Goal: Contribute content: Contribute content

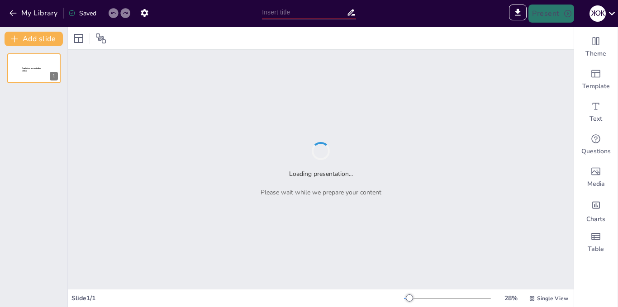
type input "Ертеңгі менің өлкем: Болашақ жобасының стратегиялық визуализациясы"
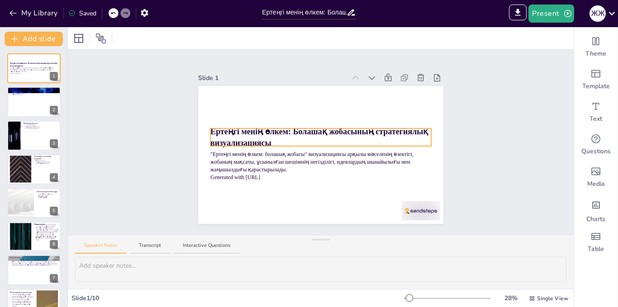
click at [269, 137] on p "Ертеңгі менің өлкем: Болашақ жобасының стратегиялық визуализациясы" at bounding box center [320, 137] width 221 height 23
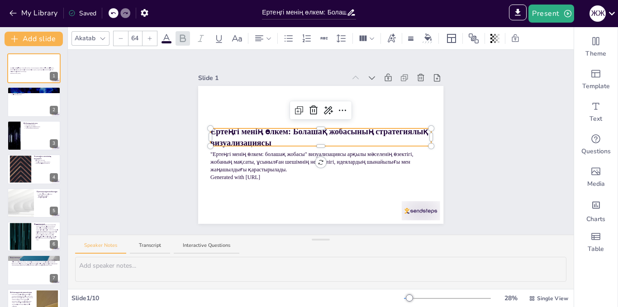
click at [211, 130] on strong "Ертеңгі менің өлкем: Болашақ жобасының стратегиялық визуализациясы" at bounding box center [320, 137] width 220 height 20
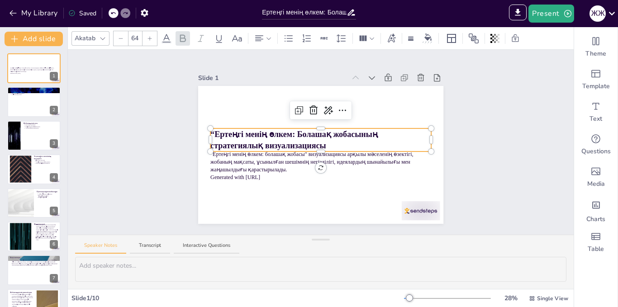
click at [293, 132] on strong "“Ертеңгі менің өлкем: Болашақ жобасының стратегиялық визуализациясы" at bounding box center [294, 140] width 169 height 20
click at [271, 141] on p "“Ертеңгі менің өлкем: болашақ жобасының стратегиялық визуализациясы" at bounding box center [320, 139] width 221 height 23
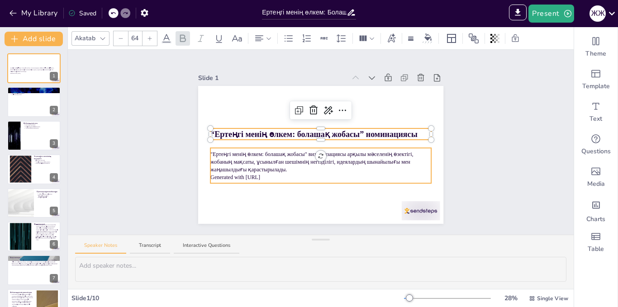
click at [268, 169] on p ""Ертеңгі менің өлкем: болашақ жобасы" визуализациясы арқылы мәселенің өзектігі,…" at bounding box center [320, 161] width 221 height 23
type input "43"
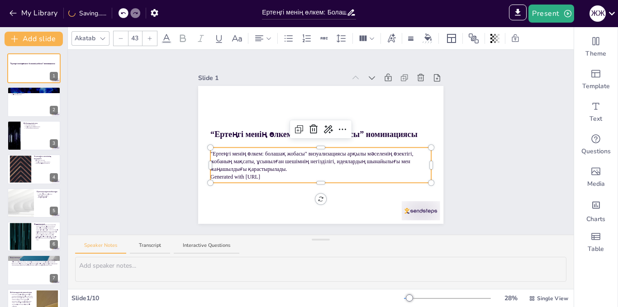
click at [271, 174] on p "Generated with [URL]" at bounding box center [320, 177] width 221 height 8
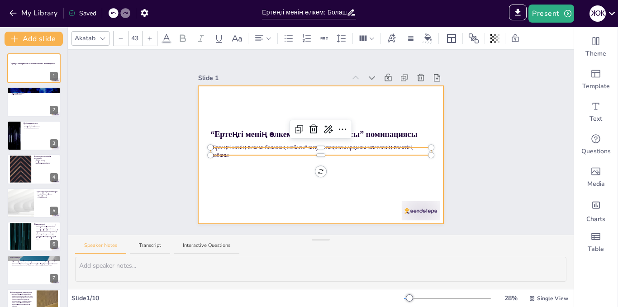
drag, startPoint x: 334, startPoint y: 154, endPoint x: 324, endPoint y: 181, distance: 29.0
click at [335, 154] on div at bounding box center [320, 155] width 245 height 138
click at [334, 154] on div at bounding box center [320, 155] width 245 height 138
click at [340, 152] on div at bounding box center [320, 155] width 245 height 138
click at [335, 154] on div at bounding box center [320, 155] width 245 height 138
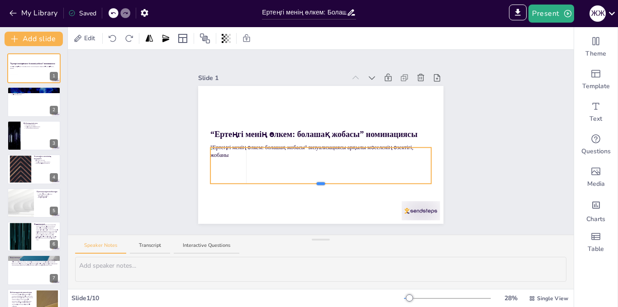
click at [324, 181] on div "“Ертеңгі менің өлкем: болашақ жобасы” номинациясы "Ертеңгі менің өлкем: болашақ…" at bounding box center [320, 155] width 245 height 138
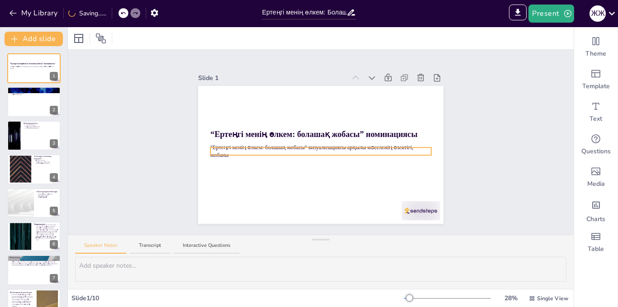
click at [315, 86] on div "“Ертеңгі менің өлкем: болашақ жобасы” номинациясы "Ертеңгі менің өлкем: болашақ…" at bounding box center [320, 86] width 245 height 0
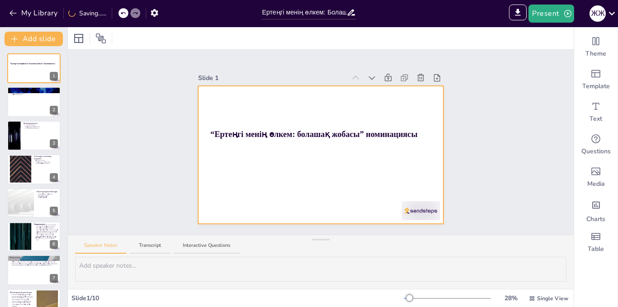
click at [347, 136] on div "“Ертеңгі менің өлкем: болашақ жобасы” номинациясы" at bounding box center [320, 155] width 245 height 138
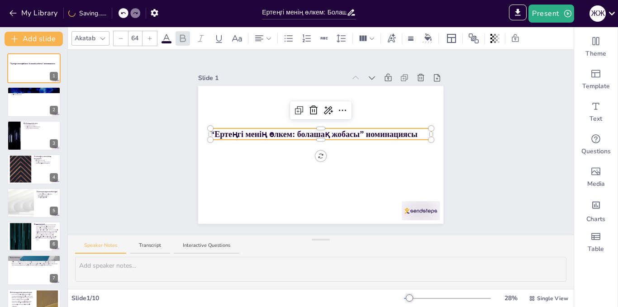
click at [411, 136] on div at bounding box center [320, 138] width 221 height 4
click at [413, 131] on p "“Ертеңгі менің өлкем: болашақ жобасы” номинациясы" at bounding box center [320, 133] width 221 height 11
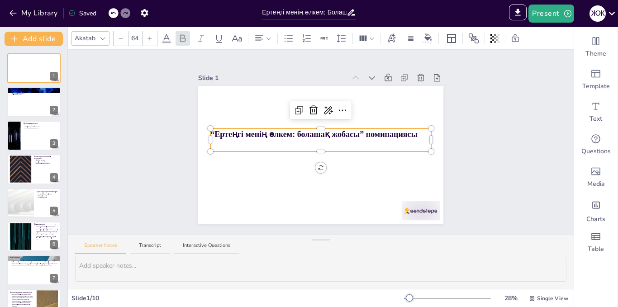
click at [210, 130] on strong "“Ертеңгі менің өлкем: болашақ жобасы” номинациясы" at bounding box center [313, 134] width 207 height 9
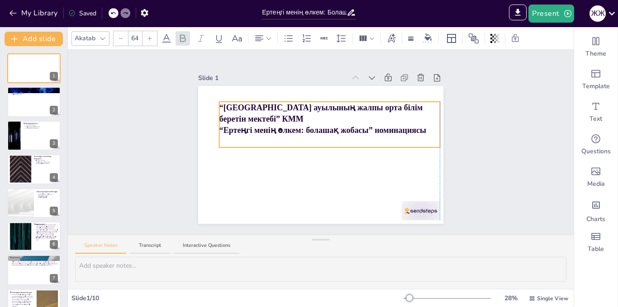
drag, startPoint x: 315, startPoint y: 126, endPoint x: 321, endPoint y: 99, distance: 27.2
click at [269, 38] on icon at bounding box center [268, 38] width 6 height 6
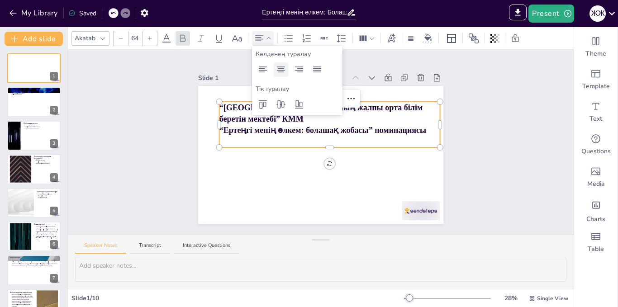
click at [279, 71] on icon at bounding box center [280, 69] width 11 height 11
click at [226, 107] on strong "“[GEOGRAPHIC_DATA] ауылының жалпы орта білім беретін мектебі” КММ" at bounding box center [321, 113] width 205 height 20
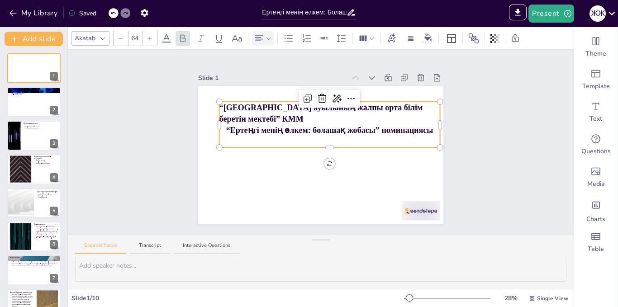
click at [219, 104] on div at bounding box center [221, 125] width 4 height 46
click at [269, 39] on icon at bounding box center [268, 38] width 5 height 2
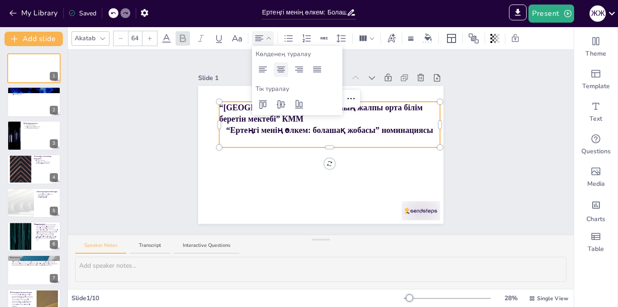
click at [275, 68] on icon at bounding box center [280, 69] width 11 height 11
click at [226, 126] on strong "“Ертеңгі менің өлкем: болашақ жобасы” номинациясы" at bounding box center [329, 130] width 207 height 9
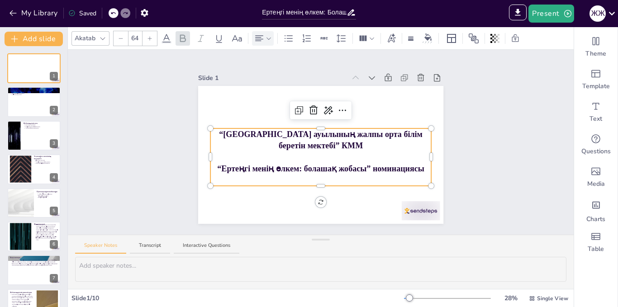
click at [418, 167] on p "“Ертеңгі менің өлкем: болашақ жобасы” номинациясы" at bounding box center [320, 168] width 221 height 11
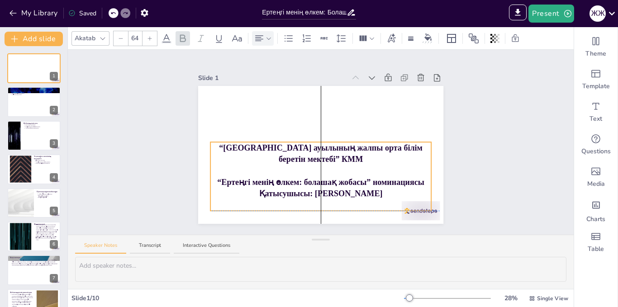
drag, startPoint x: 316, startPoint y: 193, endPoint x: 318, endPoint y: 207, distance: 14.6
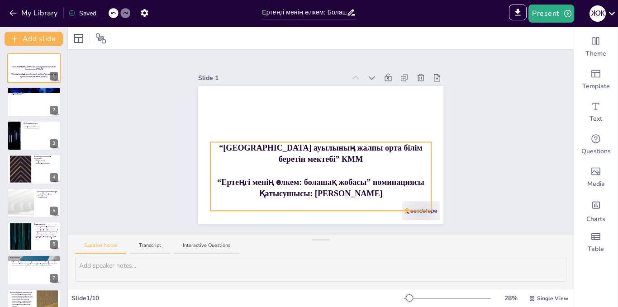
click at [331, 157] on p "“[GEOGRAPHIC_DATA] ауылының жалпы орта білім беретін мектебі” КММ" at bounding box center [320, 153] width 221 height 23
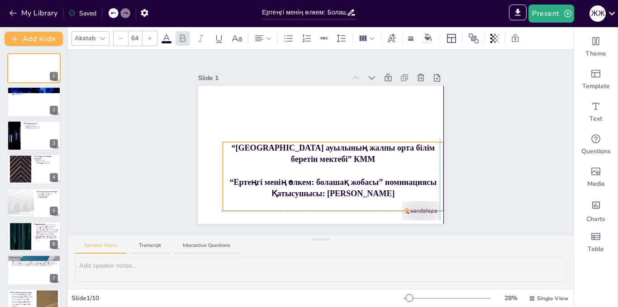
drag, startPoint x: 425, startPoint y: 171, endPoint x: 435, endPoint y: 170, distance: 9.7
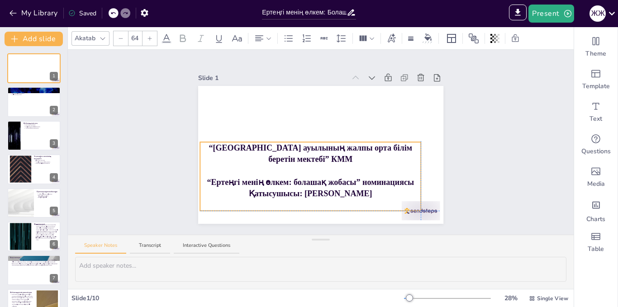
drag, startPoint x: 216, startPoint y: 170, endPoint x: 194, endPoint y: 170, distance: 22.2
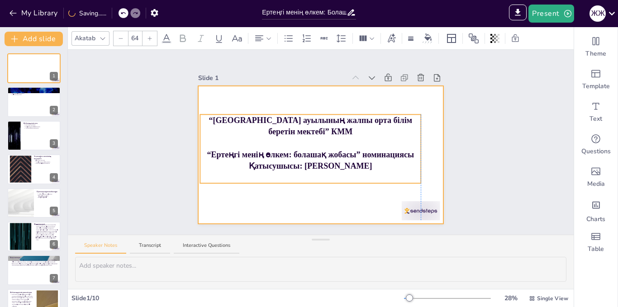
drag, startPoint x: 303, startPoint y: 139, endPoint x: 306, endPoint y: 103, distance: 35.8
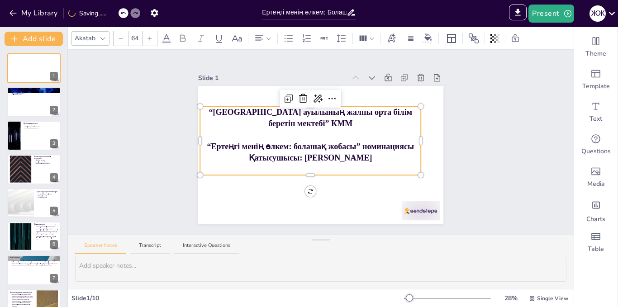
drag, startPoint x: 302, startPoint y: 169, endPoint x: 306, endPoint y: 179, distance: 10.6
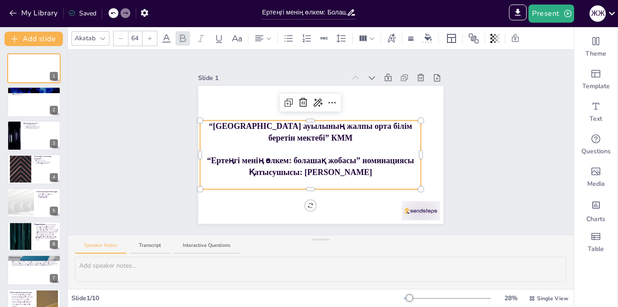
click at [381, 171] on p "Қатысушысы: [PERSON_NAME]" at bounding box center [310, 171] width 221 height 11
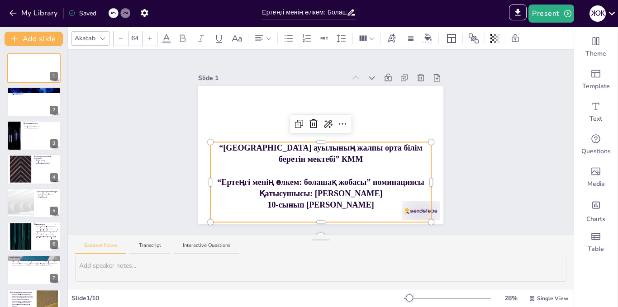
click at [372, 211] on p at bounding box center [320, 216] width 221 height 11
click at [343, 203] on p "10-сынып [PERSON_NAME]" at bounding box center [320, 204] width 221 height 11
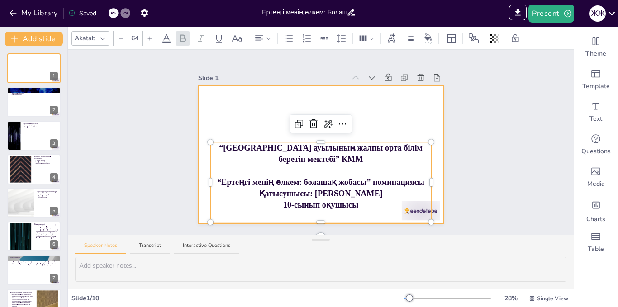
click at [398, 118] on div at bounding box center [320, 155] width 245 height 138
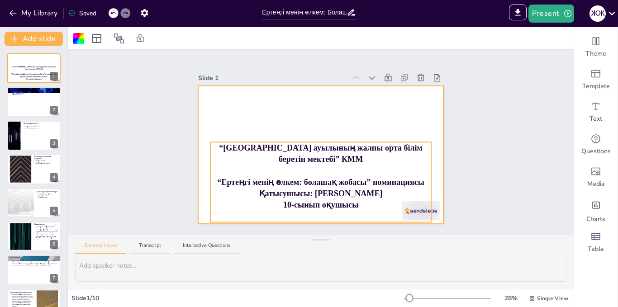
click at [326, 146] on strong "“[GEOGRAPHIC_DATA] ауылының жалпы орта білім беретін мектебі” КММ" at bounding box center [320, 153] width 203 height 20
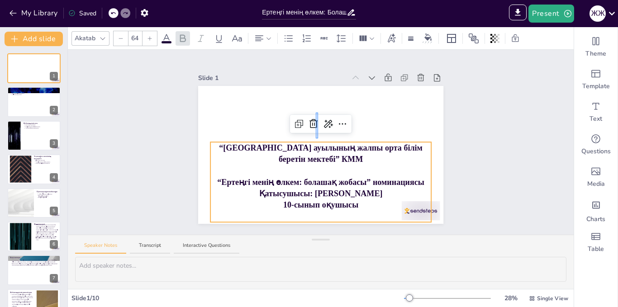
drag, startPoint x: 318, startPoint y: 138, endPoint x: 314, endPoint y: 136, distance: 4.9
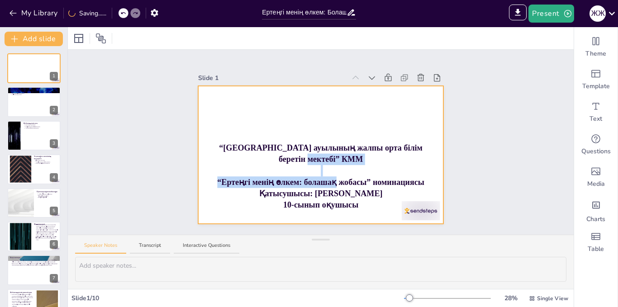
click at [315, 127] on div "“[GEOGRAPHIC_DATA] ауылының жалпы орта білім беретін мектебі” КММ “Ертеңгі мені…" at bounding box center [320, 155] width 245 height 138
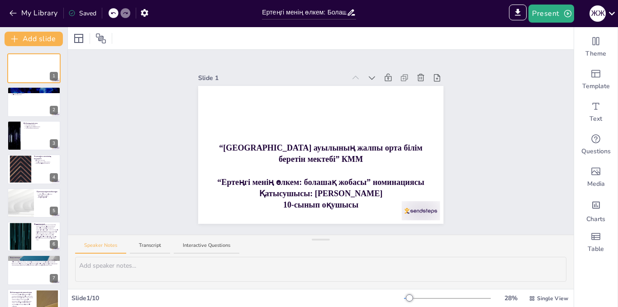
click at [304, 160] on strong "“[GEOGRAPHIC_DATA] ауылының жалпы орта білім беретін мектебі” КММ" at bounding box center [321, 153] width 205 height 20
drag, startPoint x: 251, startPoint y: 145, endPoint x: 241, endPoint y: 143, distance: 10.6
click at [251, 145] on strong "“[GEOGRAPHIC_DATA] ауылының жалпы орта білім беретін мектебі” КММ" at bounding box center [321, 153] width 205 height 20
click at [219, 144] on strong "“[GEOGRAPHIC_DATA] ауылының жалпы орта білім беретін мектебі” КММ" at bounding box center [321, 153] width 205 height 20
click at [34, 104] on div at bounding box center [34, 102] width 54 height 31
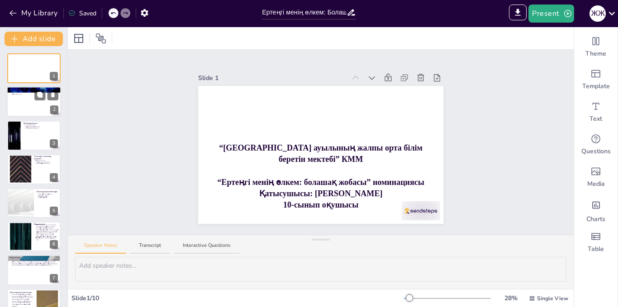
type textarea "Жобаның өзектілігі қазіргі заманның талаптарына жауап береді. Жастардың болашағ…"
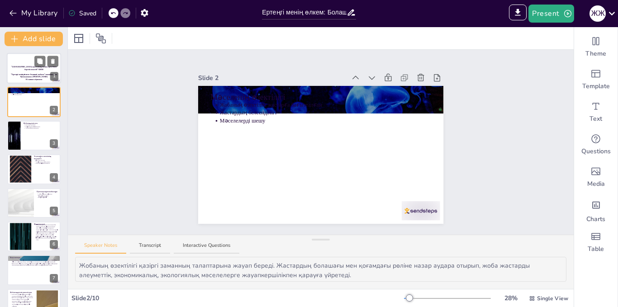
click at [28, 71] on p at bounding box center [33, 72] width 49 height 3
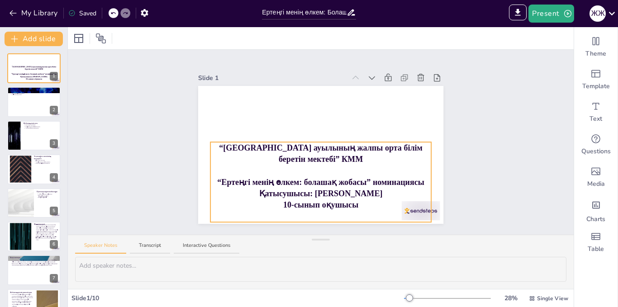
click at [258, 147] on strong "“[GEOGRAPHIC_DATA] ауылының жалпы орта білім беретін мектебі” КММ" at bounding box center [320, 153] width 203 height 20
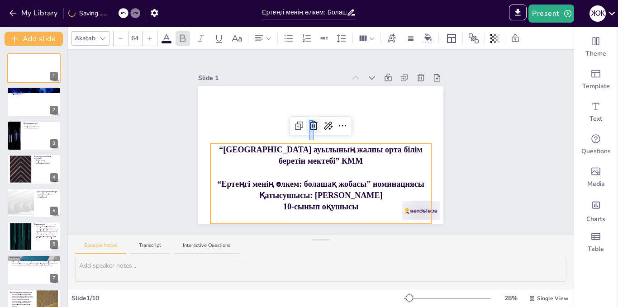
drag, startPoint x: 313, startPoint y: 140, endPoint x: 309, endPoint y: 120, distance: 20.3
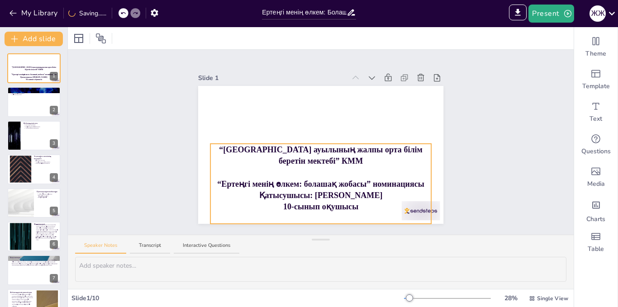
click at [316, 162] on strong "“[GEOGRAPHIC_DATA] ауылының жалпы орта білім беретін мектебі” КММ" at bounding box center [320, 155] width 203 height 20
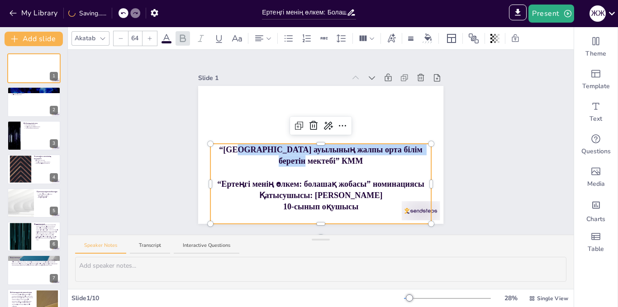
click at [303, 139] on div "“[GEOGRAPHIC_DATA] ауылының жалпы орта білім беретін мектебі” КММ “Ертеңгі мені…" at bounding box center [320, 155] width 245 height 138
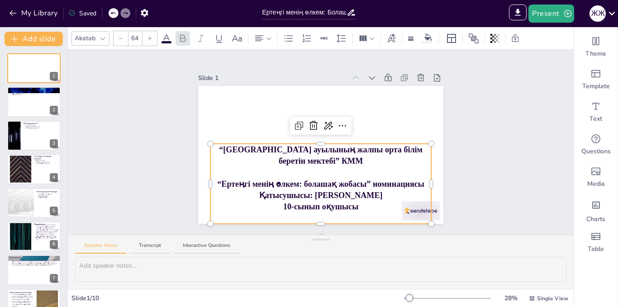
click at [263, 148] on strong "“[GEOGRAPHIC_DATA] ауылының жалпы орта білім беретін мектебі” КММ" at bounding box center [321, 155] width 205 height 20
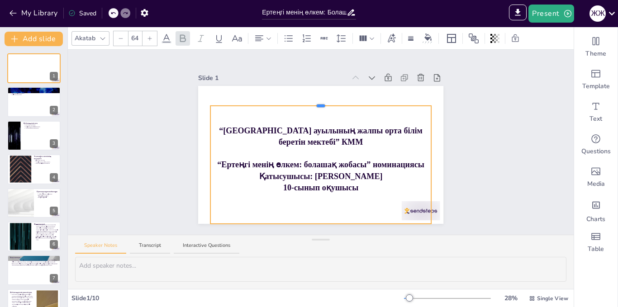
click at [306, 101] on div "“[GEOGRAPHIC_DATA] ауылының жалпы орта білім беретін мектебі” КММ “Ертеңгі мені…" at bounding box center [320, 155] width 245 height 138
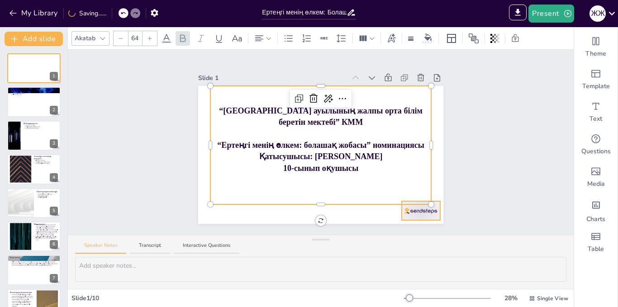
click at [418, 209] on div at bounding box center [420, 210] width 38 height 19
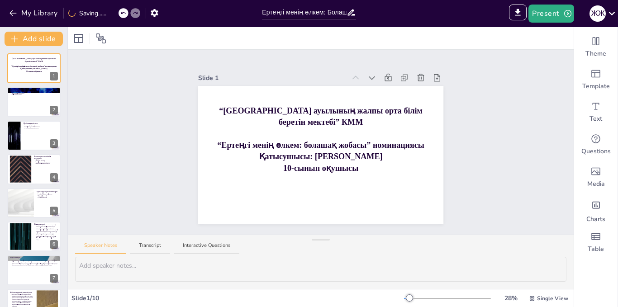
click at [477, 155] on div "Slide 1 “[GEOGRAPHIC_DATA] ауылының жалпы орта білім беретін мектебі” КММ “Ерте…" at bounding box center [320, 142] width 505 height 185
click at [461, 142] on div "Slide 1 “[GEOGRAPHIC_DATA] ауылының жалпы орта білім беретін мектебі” КММ “Ерте…" at bounding box center [321, 142] width 296 height 163
click at [42, 107] on div at bounding box center [34, 102] width 54 height 31
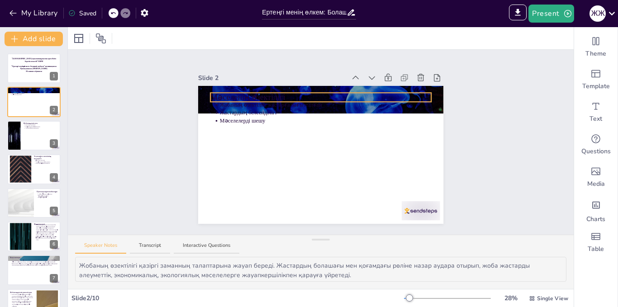
click at [238, 93] on div "Мәселенің өзектілігі Жобаның өзектілігі жастарға бағытталған Жастардың белсенді…" at bounding box center [320, 155] width 245 height 138
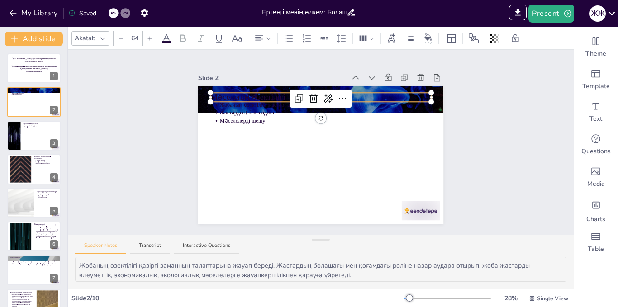
click at [248, 94] on p "Мәселенің өзектілігі" at bounding box center [320, 97] width 221 height 11
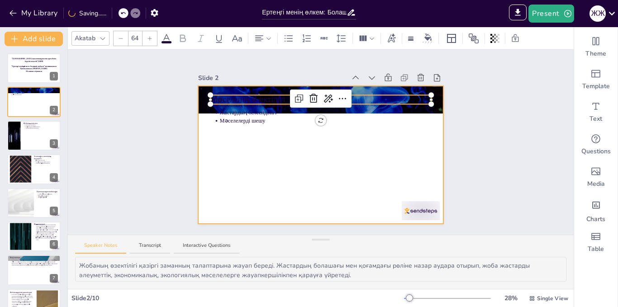
click at [264, 146] on div at bounding box center [320, 155] width 245 height 138
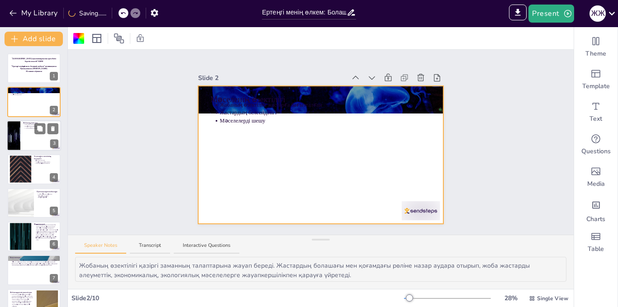
click at [33, 141] on div at bounding box center [34, 135] width 54 height 31
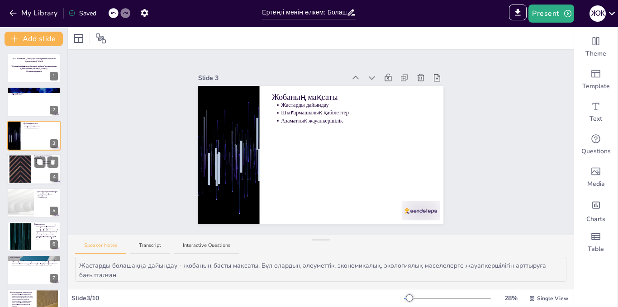
click at [44, 172] on div at bounding box center [34, 169] width 54 height 31
type textarea "Ұсынылған шешімдер ғылыми зерттеулерге негізделген. Бұл жастарға тиімді шешімде…"
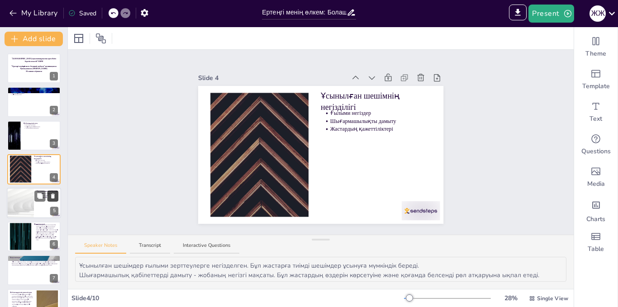
click at [54, 199] on button at bounding box center [52, 195] width 11 height 11
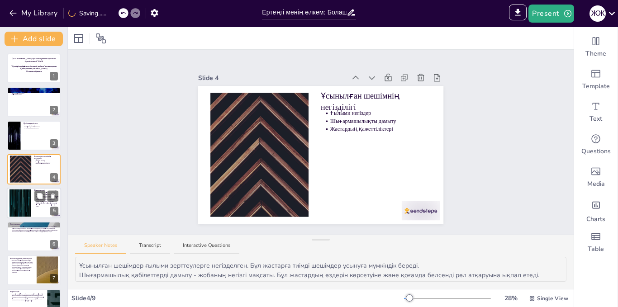
click at [36, 207] on div at bounding box center [34, 203] width 54 height 31
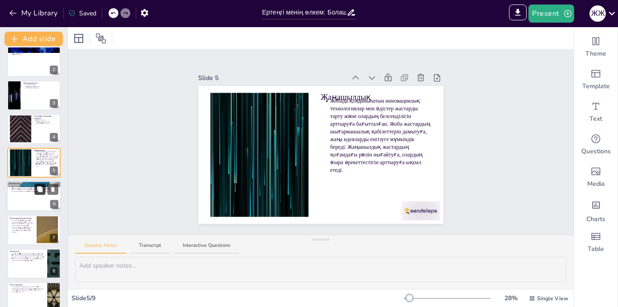
scroll to position [52, 0]
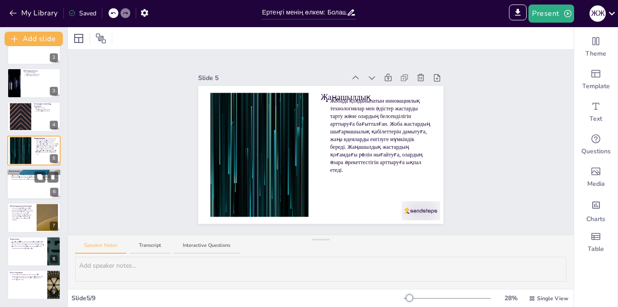
click at [33, 191] on div at bounding box center [34, 184] width 54 height 31
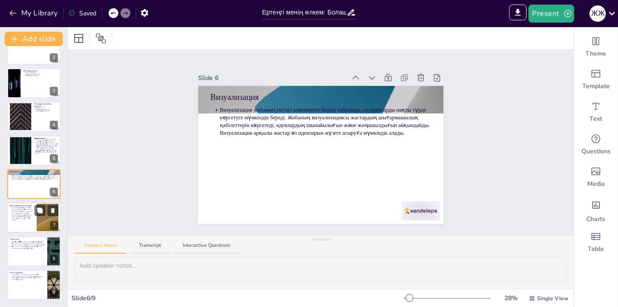
click at [29, 213] on p "Жоба жастардың шығармашылығын, командалық жұмысын және сыни ойлау қабілетін дам…" at bounding box center [22, 214] width 23 height 14
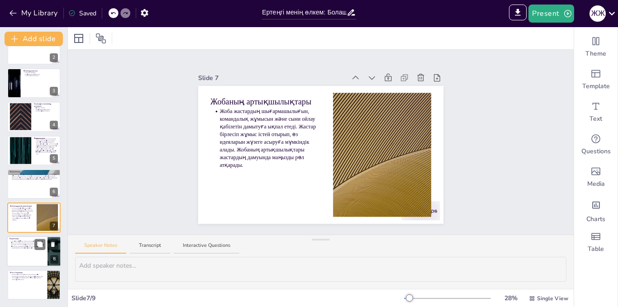
click at [27, 245] on p ""Ертеңгі менің өлкем" жобасы жастардың болашағына оң әсер ететін нақты шешімдер…" at bounding box center [27, 244] width 33 height 9
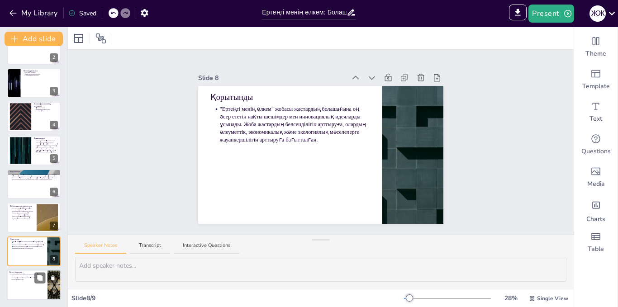
click at [30, 276] on p "Жобаны жүзеге асыру үшін жастарды жобалау және визуализация процесіне тарту, пі…" at bounding box center [27, 277] width 33 height 7
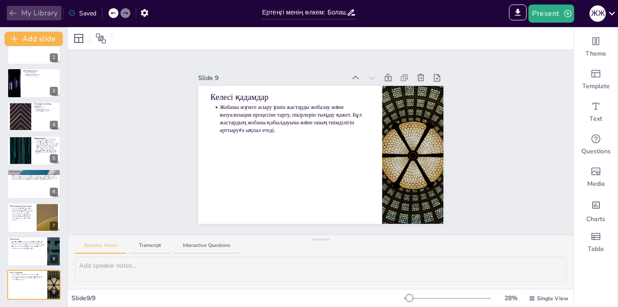
click at [12, 12] on icon "button" at bounding box center [13, 13] width 9 height 9
